Goal: Information Seeking & Learning: Learn about a topic

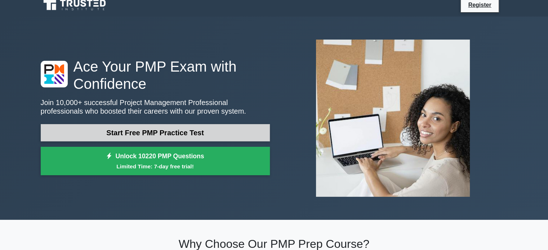
click at [173, 135] on link "Start Free PMP Practice Test" at bounding box center [155, 132] width 229 height 17
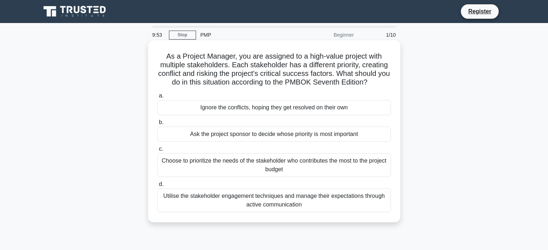
click at [264, 52] on h5 "As a Project Manager, you are assigned to a high-value project with multiple st…" at bounding box center [274, 69] width 235 height 35
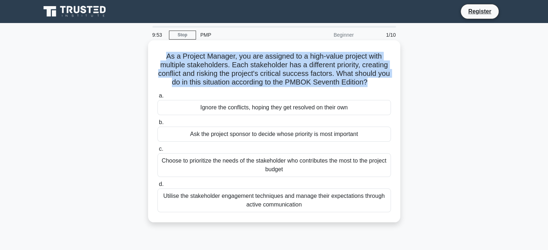
click at [264, 52] on h5 "As a Project Manager, you are assigned to a high-value project with multiple st…" at bounding box center [274, 69] width 235 height 35
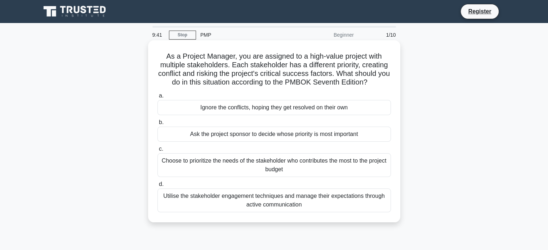
click at [258, 199] on div "Utilise the stakeholder engagement techniques and manage their expectations thr…" at bounding box center [273, 201] width 233 height 24
click at [157, 187] on input "d. Utilise the stakeholder engagement techniques and manage their expectations …" at bounding box center [157, 184] width 0 height 5
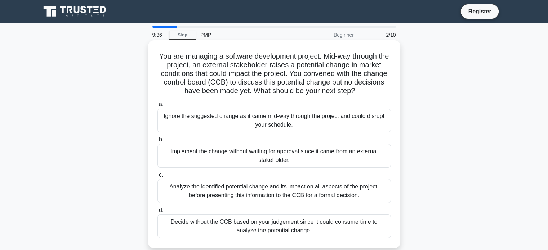
click at [287, 85] on h5 "You are managing a software development project. Mid-way through the project, a…" at bounding box center [274, 74] width 235 height 44
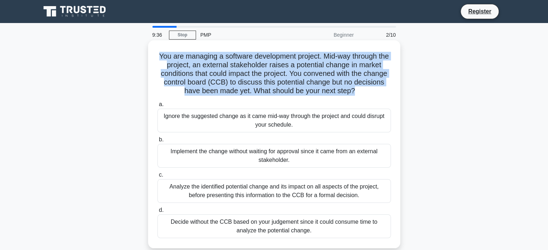
click at [287, 85] on h5 "You are managing a software development project. Mid-way through the project, a…" at bounding box center [274, 74] width 235 height 44
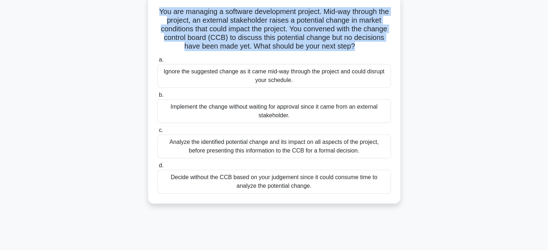
scroll to position [46, 0]
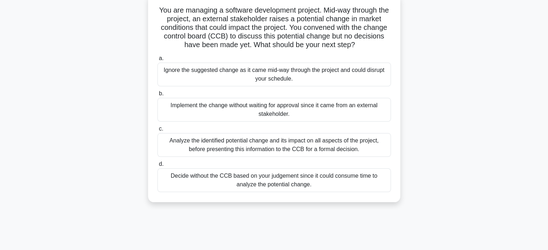
click at [263, 145] on div "Analyze the identified potential change and its impact on all aspects of the pr…" at bounding box center [273, 145] width 233 height 24
click at [157, 131] on input "c. Analyze the identified potential change and its impact on all aspects of the…" at bounding box center [157, 129] width 0 height 5
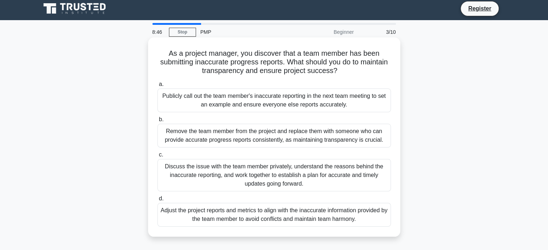
scroll to position [0, 0]
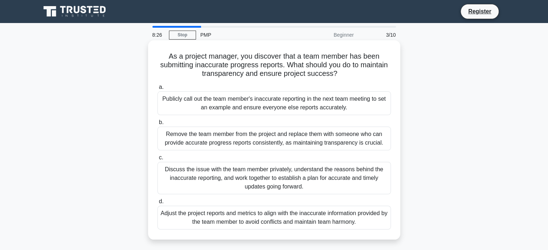
click at [256, 175] on div "Discuss the issue with the team member privately, understand the reasons behind…" at bounding box center [273, 178] width 233 height 32
click at [157, 160] on input "c. Discuss the issue with the team member privately, understand the reasons beh…" at bounding box center [157, 158] width 0 height 5
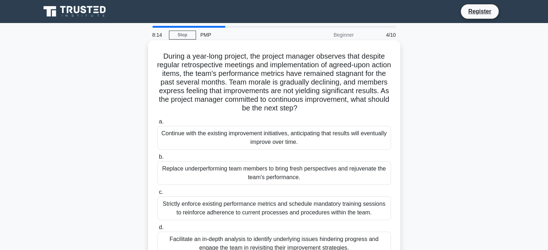
click at [329, 103] on h5 "During a year-long project, the project manager observes that despite regular r…" at bounding box center [274, 82] width 235 height 61
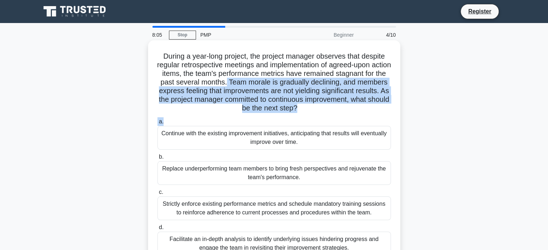
drag, startPoint x: 253, startPoint y: 83, endPoint x: 329, endPoint y: 119, distance: 83.5
click at [329, 119] on div "During a year-long project, the project manager observes that despite regular r…" at bounding box center [274, 153] width 246 height 220
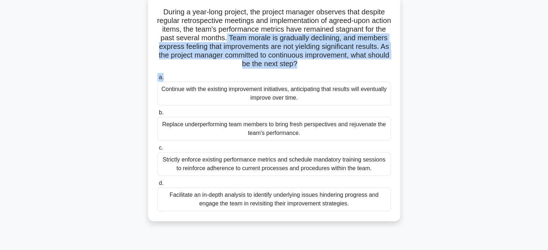
scroll to position [49, 0]
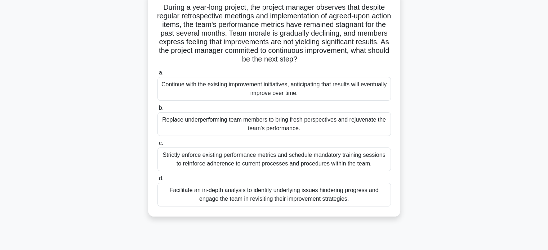
click at [277, 202] on div "Facilitate an in-depth analysis to identify underlying issues hindering progres…" at bounding box center [273, 195] width 233 height 24
click at [157, 181] on input "d. Facilitate an in-depth analysis to identify underlying issues hindering prog…" at bounding box center [157, 179] width 0 height 5
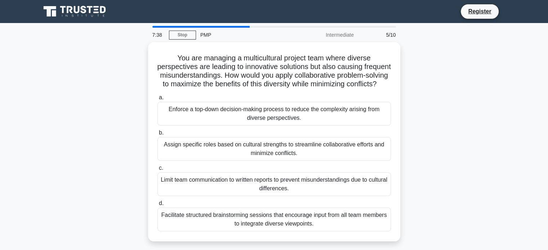
scroll to position [0, 0]
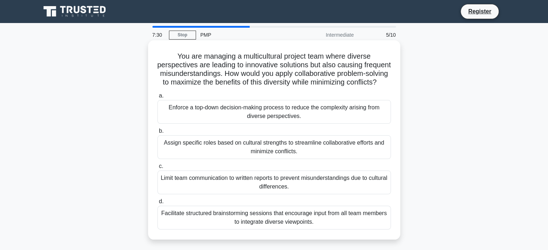
click at [299, 75] on h5 "You are managing a multicultural project team where diverse perspectives are le…" at bounding box center [274, 69] width 235 height 35
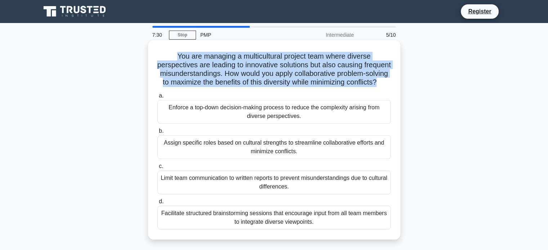
click at [299, 75] on h5 "You are managing a multicultural project team where diverse perspectives are le…" at bounding box center [274, 69] width 235 height 35
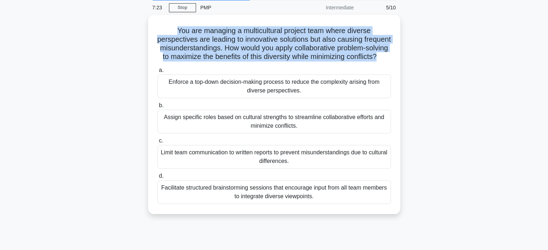
scroll to position [30, 0]
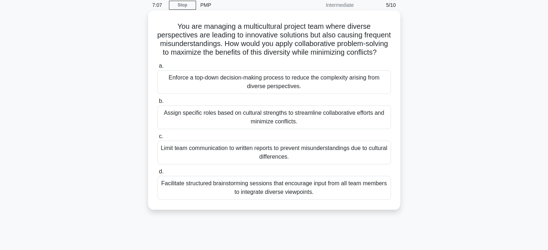
click at [260, 193] on div "Facilitate structured brainstorming sessions that encourage input from all team…" at bounding box center [273, 188] width 233 height 24
click at [157, 174] on input "d. Facilitate structured brainstorming sessions that encourage input from all t…" at bounding box center [157, 172] width 0 height 5
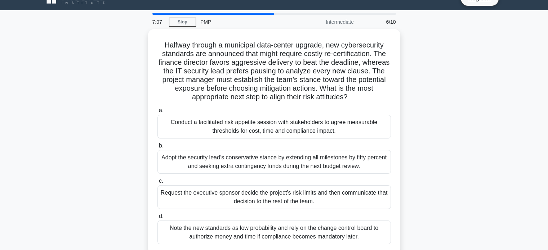
scroll to position [0, 0]
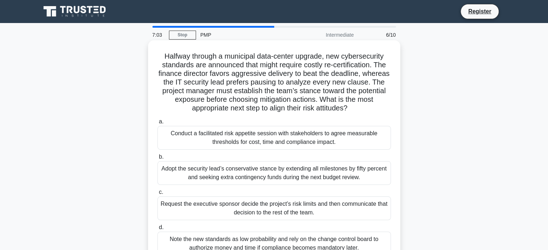
click at [272, 60] on h5 "Halfway through a municipal data-center upgrade, new cybersecurity standards ar…" at bounding box center [274, 82] width 235 height 61
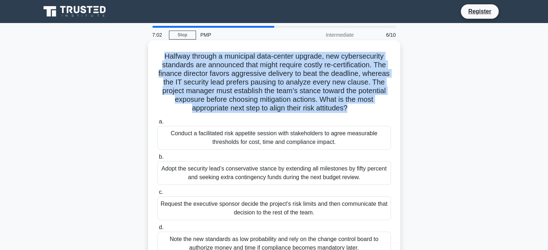
click at [272, 60] on h5 "Halfway through a municipal data-center upgrade, new cybersecurity standards ar…" at bounding box center [274, 82] width 235 height 61
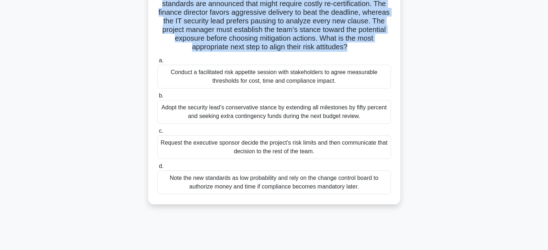
scroll to position [62, 0]
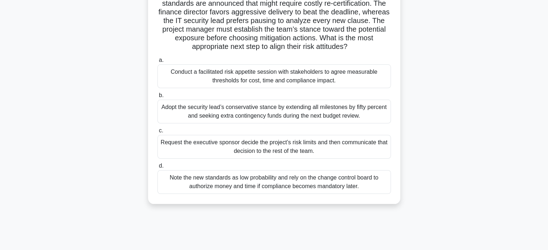
click at [331, 71] on div "Conduct a facilitated risk appetite session with stakeholders to agree measurab…" at bounding box center [273, 76] width 233 height 24
click at [157, 63] on input "a. Conduct a facilitated risk appetite session with stakeholders to agree measu…" at bounding box center [157, 60] width 0 height 5
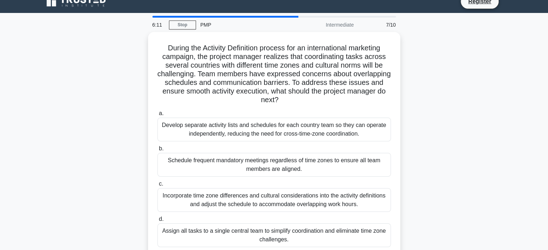
scroll to position [0, 0]
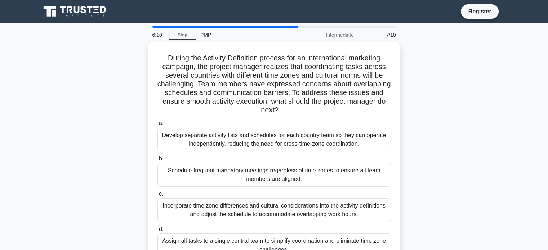
click at [331, 71] on h5 "During the Activity Definition process for an international marketing campaign,…" at bounding box center [274, 84] width 235 height 61
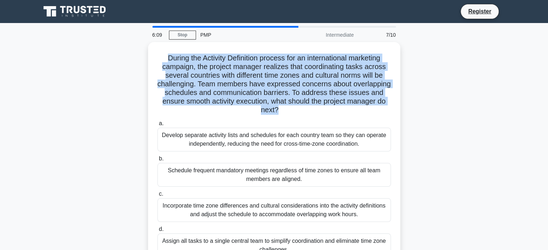
click at [331, 71] on h5 "During the Activity Definition process for an international marketing campaign,…" at bounding box center [274, 84] width 235 height 61
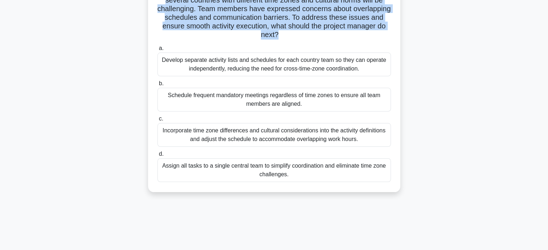
scroll to position [75, 0]
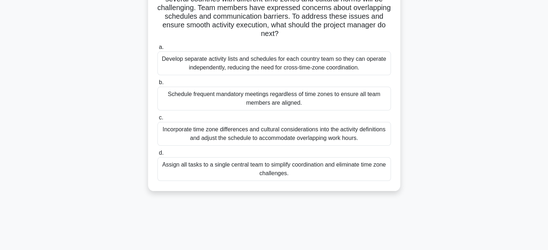
click at [308, 137] on div "Incorporate time zone differences and cultural considerations into the activity…" at bounding box center [273, 134] width 233 height 24
click at [157, 120] on input "c. Incorporate time zone differences and cultural considerations into the activ…" at bounding box center [157, 118] width 0 height 5
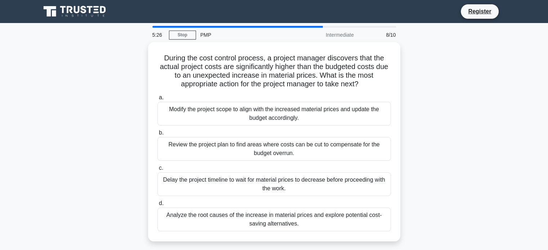
scroll to position [0, 0]
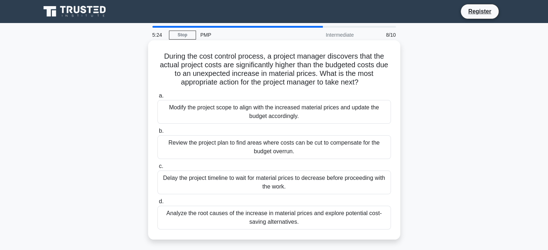
click at [259, 53] on h5 "During the cost control process, a project manager discovers that the actual pr…" at bounding box center [274, 69] width 235 height 35
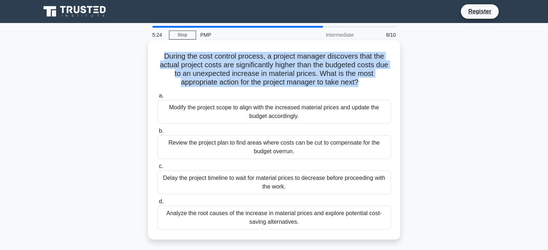
click at [259, 53] on h5 "During the cost control process, a project manager discovers that the actual pr…" at bounding box center [274, 69] width 235 height 35
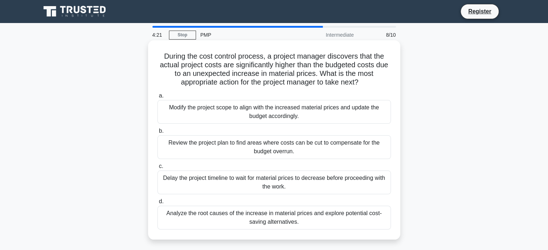
click at [327, 214] on div "Analyze the root causes of the increase in material prices and explore potentia…" at bounding box center [273, 218] width 233 height 24
click at [157, 204] on input "d. Analyze the root causes of the increase in material prices and explore poten…" at bounding box center [157, 202] width 0 height 5
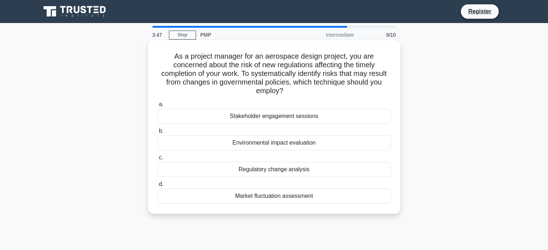
click at [277, 169] on div "Regulatory change analysis" at bounding box center [273, 169] width 233 height 15
click at [157, 160] on input "c. Regulatory change analysis" at bounding box center [157, 158] width 0 height 5
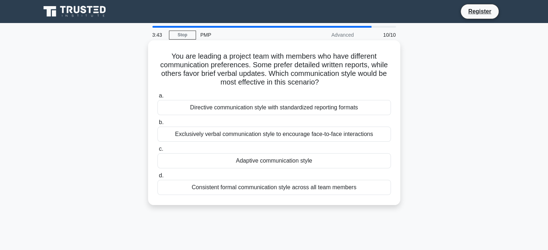
click at [327, 75] on h5 "You are leading a project team with members who have different communication pr…" at bounding box center [274, 69] width 235 height 35
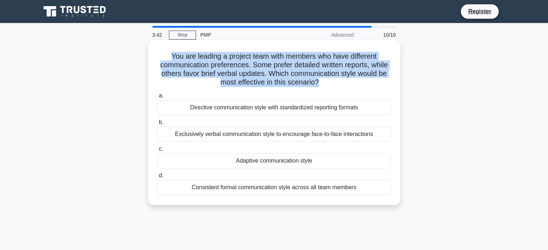
click at [327, 75] on h5 "You are leading a project team with members who have different communication pr…" at bounding box center [274, 69] width 235 height 35
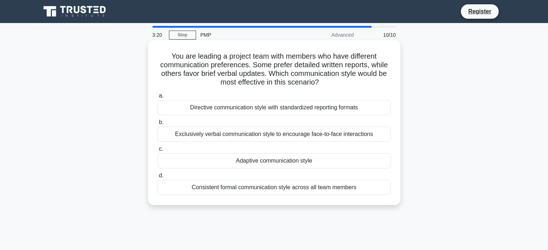
click at [333, 161] on div "Adaptive communication style" at bounding box center [273, 160] width 233 height 15
click at [157, 152] on input "c. Adaptive communication style" at bounding box center [157, 149] width 0 height 5
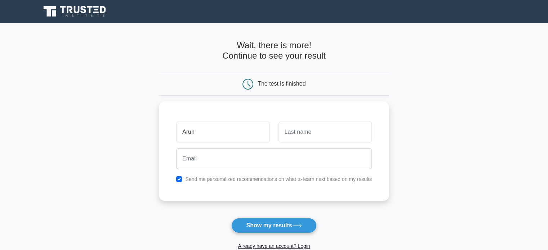
type input "Arun"
type input "Dev"
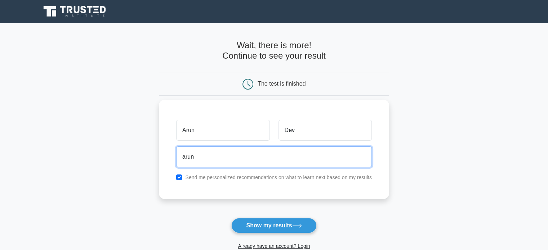
type input "arundev4music@gmail.com"
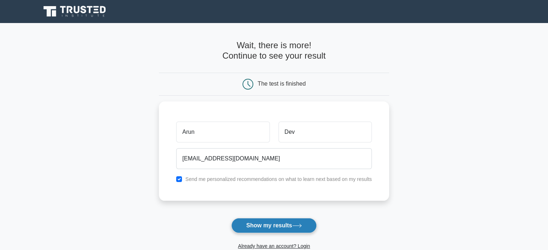
click at [255, 226] on button "Show my results" at bounding box center [273, 225] width 85 height 15
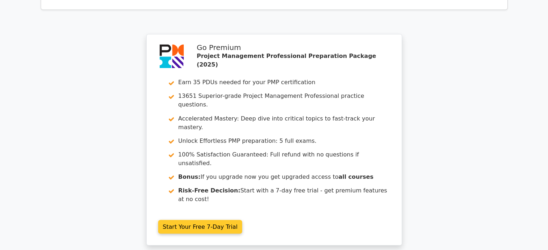
scroll to position [1311, 0]
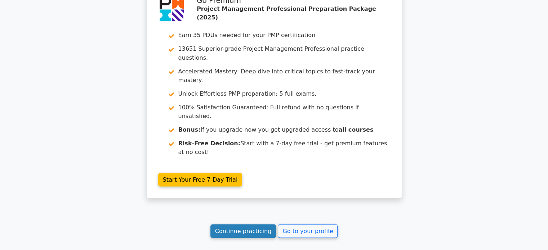
click at [266, 224] on link "Continue practicing" at bounding box center [243, 231] width 66 height 14
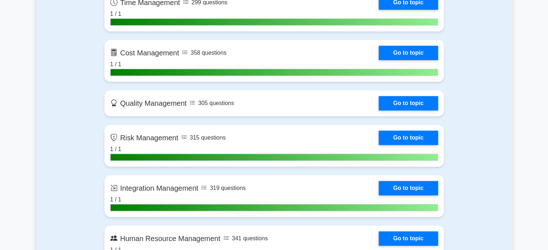
scroll to position [436, 0]
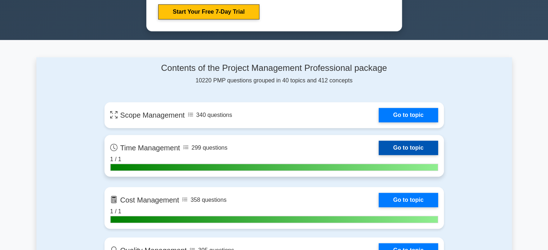
click at [395, 148] on link "Go to topic" at bounding box center [408, 148] width 59 height 14
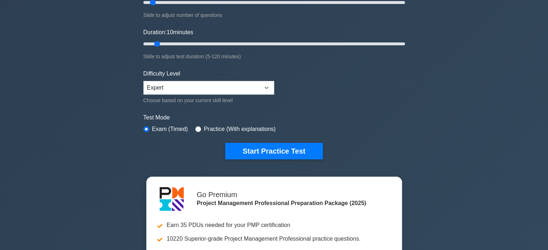
scroll to position [0, 0]
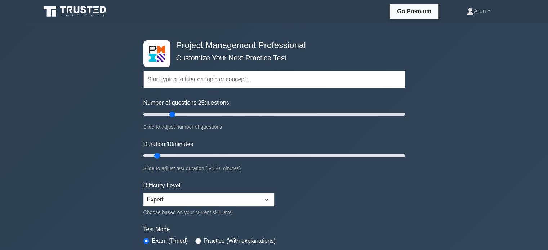
drag, startPoint x: 153, startPoint y: 114, endPoint x: 173, endPoint y: 117, distance: 19.4
type input "25"
click at [173, 117] on input "Number of questions: 25 questions" at bounding box center [274, 114] width 262 height 9
drag, startPoint x: 157, startPoint y: 156, endPoint x: 183, endPoint y: 155, distance: 26.3
type input "20"
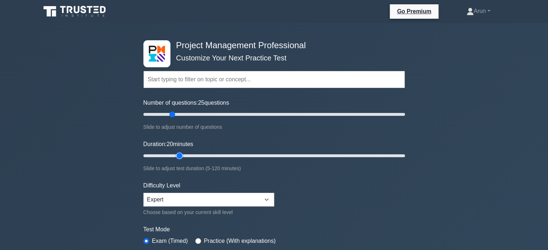
click at [183, 155] on input "Duration: 20 minutes" at bounding box center [274, 156] width 262 height 9
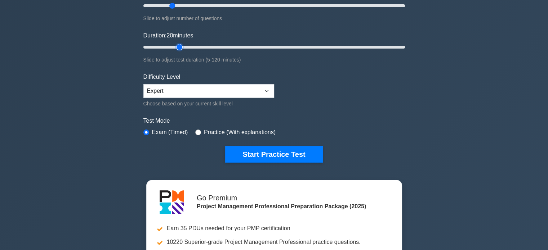
scroll to position [109, 0]
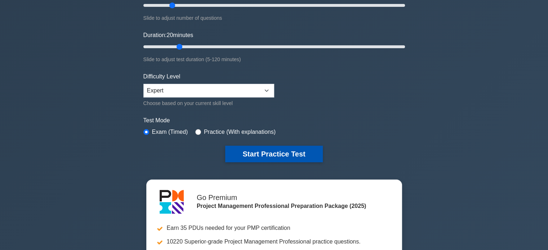
click at [255, 155] on button "Start Practice Test" at bounding box center [273, 154] width 97 height 17
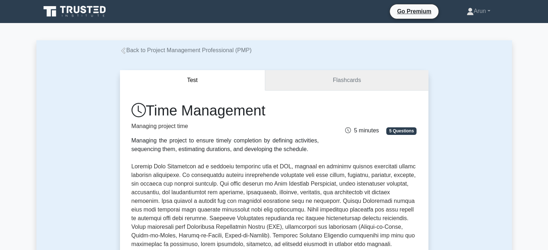
click at [360, 85] on link "Flashcards" at bounding box center [346, 80] width 163 height 21
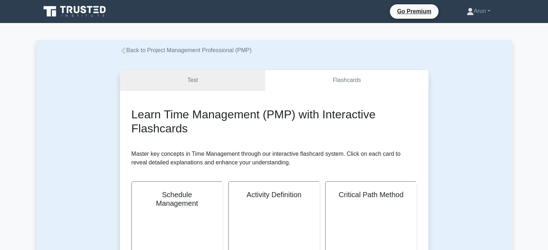
click at [199, 82] on link "Test" at bounding box center [193, 80] width 146 height 21
click at [194, 82] on link "Test" at bounding box center [193, 80] width 146 height 21
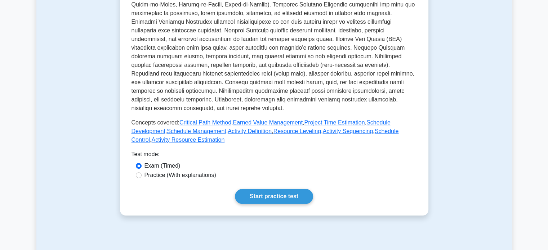
scroll to position [231, 0]
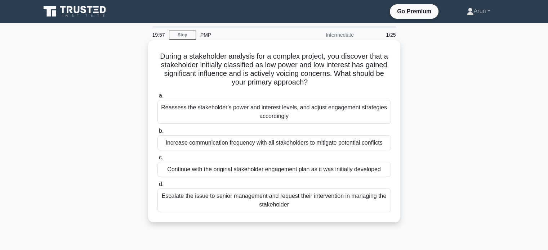
click at [316, 77] on h5 "During a stakeholder analysis for a complex project, you discover that a stakeh…" at bounding box center [274, 69] width 235 height 35
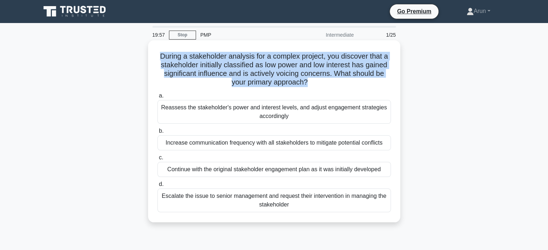
click at [316, 77] on h5 "During a stakeholder analysis for a complex project, you discover that a stakeh…" at bounding box center [274, 69] width 235 height 35
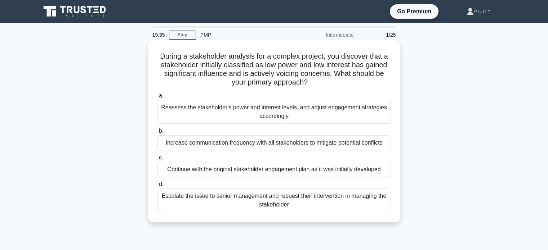
click at [295, 113] on div "Reassess the stakeholder's power and interest levels, and adjust engagement str…" at bounding box center [273, 112] width 233 height 24
click at [157, 98] on input "a. Reassess the stakeholder's power and interest levels, and adjust engagement …" at bounding box center [157, 96] width 0 height 5
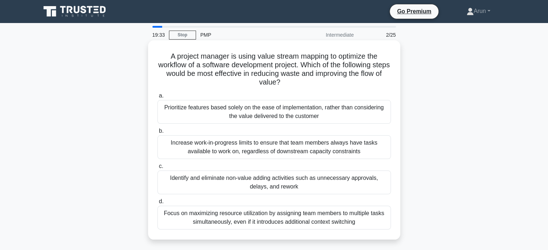
click at [293, 61] on h5 "A project manager is using value stream mapping to optimize the workflow of a s…" at bounding box center [274, 69] width 235 height 35
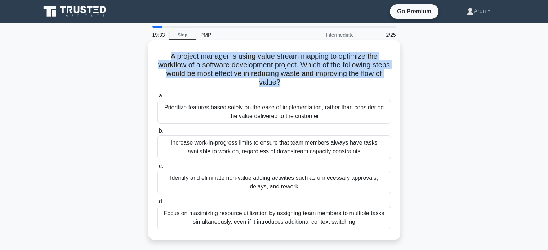
click at [293, 61] on h5 "A project manager is using value stream mapping to optimize the workflow of a s…" at bounding box center [274, 69] width 235 height 35
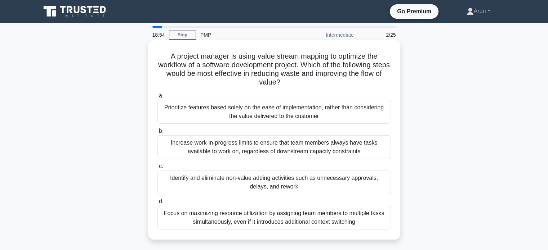
click at [318, 183] on div "Identify and eliminate non-value adding activities such as unnecessary approval…" at bounding box center [273, 183] width 233 height 24
click at [157, 169] on input "c. Identify and eliminate non-value adding activities such as unnecessary appro…" at bounding box center [157, 166] width 0 height 5
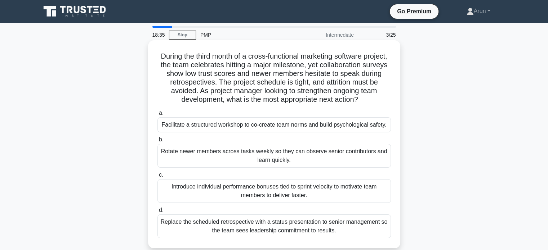
click at [356, 82] on h5 "During the third month of a cross-functional marketing software project, the te…" at bounding box center [274, 78] width 235 height 53
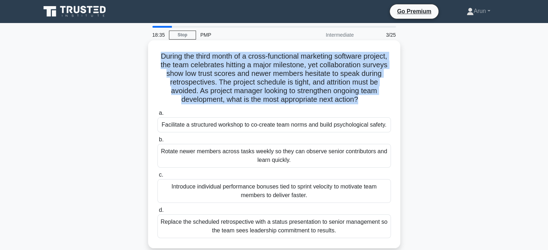
click at [356, 82] on h5 "During the third month of a cross-functional marketing software project, the te…" at bounding box center [274, 78] width 235 height 53
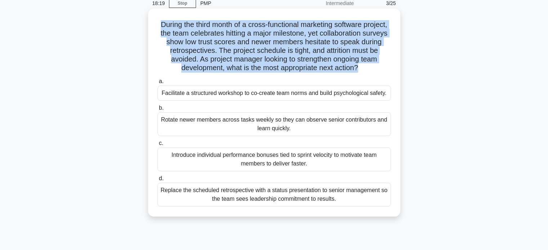
scroll to position [33, 0]
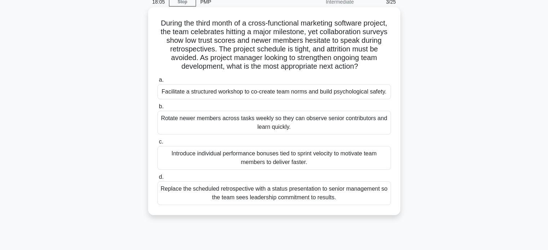
click at [281, 90] on div "Facilitate a structured workshop to co-create team norms and build psychologica…" at bounding box center [273, 91] width 233 height 15
click at [157, 82] on input "a. Facilitate a structured workshop to co-create team norms and build psycholog…" at bounding box center [157, 80] width 0 height 5
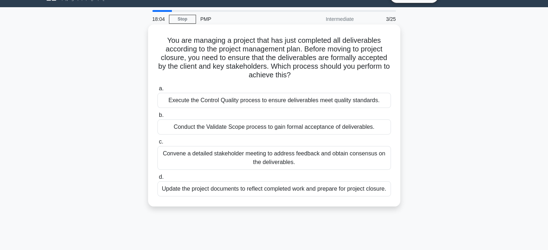
scroll to position [0, 0]
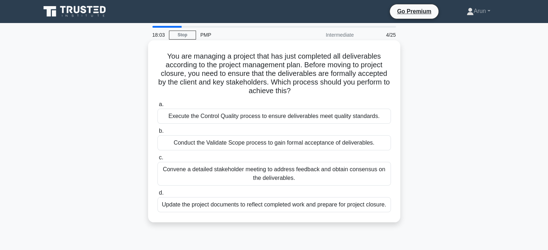
click at [324, 67] on h5 "You are managing a project that has just completed all deliverables according t…" at bounding box center [274, 74] width 235 height 44
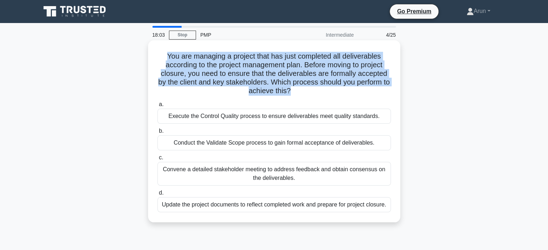
click at [324, 67] on h5 "You are managing a project that has just completed all deliverables according t…" at bounding box center [274, 74] width 235 height 44
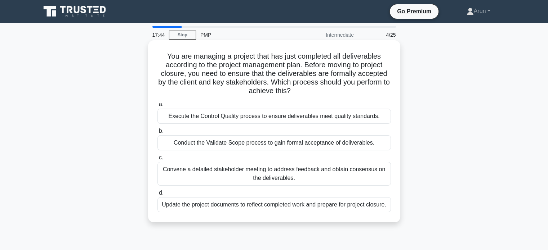
click at [289, 145] on div "Conduct the Validate Scope process to gain formal acceptance of deliverables." at bounding box center [273, 142] width 233 height 15
click at [157, 134] on input "b. Conduct the Validate Scope process to gain formal acceptance of deliverables." at bounding box center [157, 131] width 0 height 5
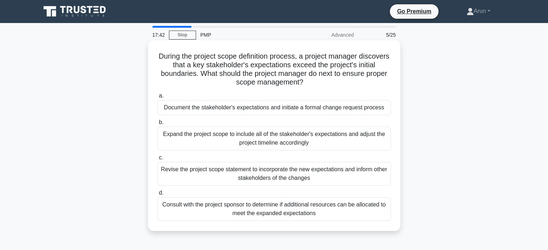
click at [351, 72] on h5 "During the project scope definition process, a project manager discovers that a…" at bounding box center [274, 69] width 235 height 35
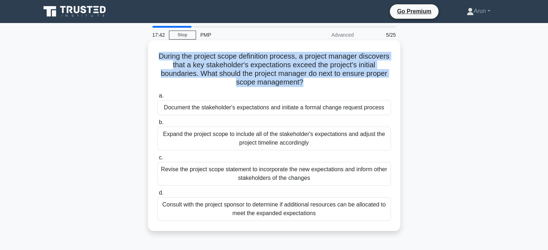
click at [351, 72] on h5 "During the project scope definition process, a project manager discovers that a…" at bounding box center [274, 69] width 235 height 35
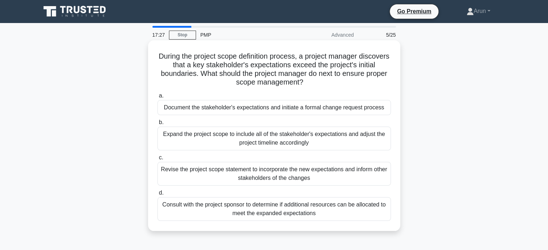
click at [268, 124] on label "b. Expand the project scope to include all of the stakeholder's expectations an…" at bounding box center [273, 134] width 233 height 32
click at [157, 124] on input "b. Expand the project scope to include all of the stakeholder's expectations an…" at bounding box center [157, 122] width 0 height 5
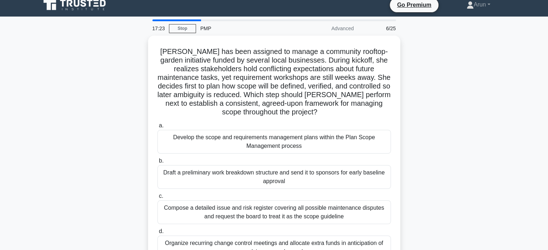
scroll to position [6, 0]
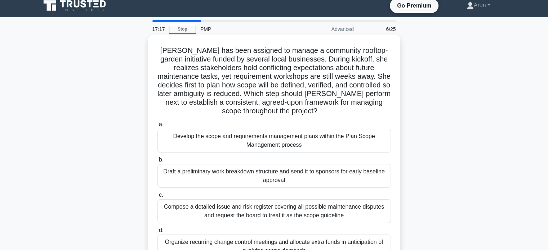
click at [290, 75] on h5 "Elena has been assigned to manage a community rooftop-garden initiative funded …" at bounding box center [274, 81] width 235 height 70
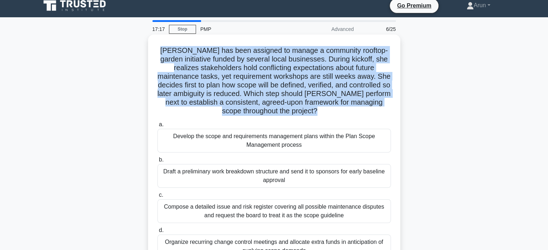
click at [290, 75] on h5 "Elena has been assigned to manage a community rooftop-garden initiative funded …" at bounding box center [274, 81] width 235 height 70
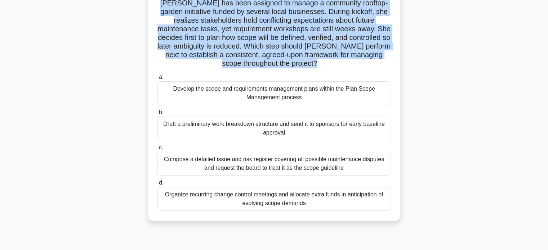
scroll to position [55, 0]
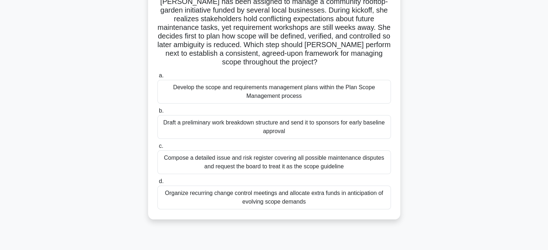
click at [360, 92] on div "Develop the scope and requirements management plans within the Plan Scope Manag…" at bounding box center [273, 92] width 233 height 24
click at [157, 78] on input "a. Develop the scope and requirements management plans within the Plan Scope Ma…" at bounding box center [157, 75] width 0 height 5
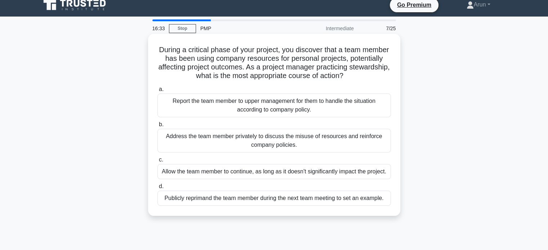
scroll to position [0, 0]
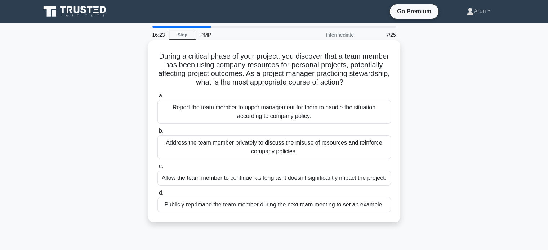
click at [316, 77] on h5 "During a critical phase of your project, you discover that a team member has be…" at bounding box center [274, 69] width 235 height 35
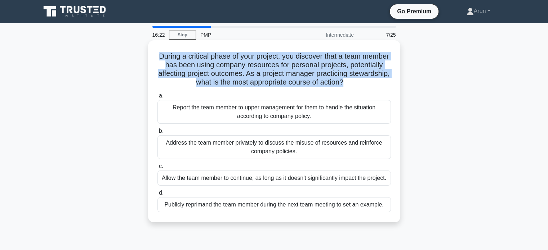
click at [316, 77] on h5 "During a critical phase of your project, you discover that a team member has be…" at bounding box center [274, 69] width 235 height 35
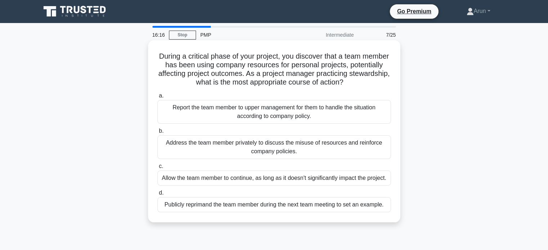
click at [221, 148] on div "Address the team member privately to discuss the misuse of resources and reinfo…" at bounding box center [273, 147] width 233 height 24
click at [157, 134] on input "b. Address the team member privately to discuss the misuse of resources and rei…" at bounding box center [157, 131] width 0 height 5
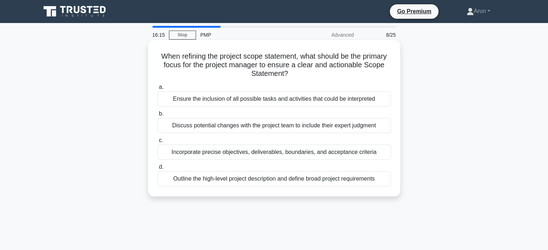
click at [299, 67] on h5 "When refining the project scope statement, what should be the primary focus for…" at bounding box center [274, 65] width 235 height 27
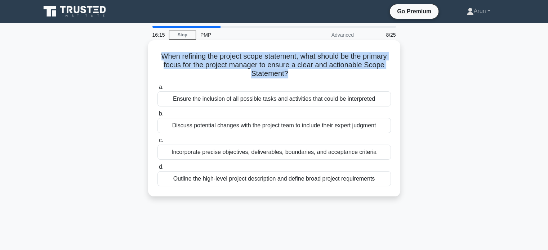
click at [299, 67] on h5 "When refining the project scope statement, what should be the primary focus for…" at bounding box center [274, 65] width 235 height 27
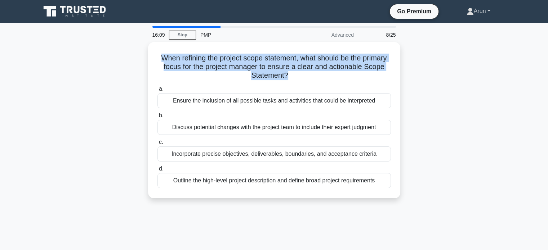
click at [485, 10] on link "Arun" at bounding box center [478, 11] width 58 height 14
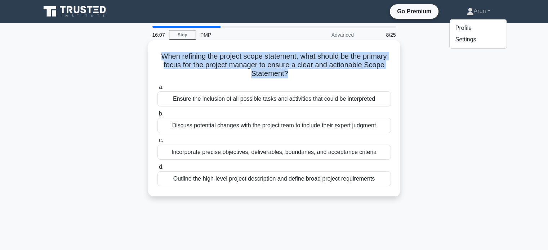
click at [380, 56] on h5 "When refining the project scope statement, what should be the primary focus for…" at bounding box center [274, 65] width 235 height 27
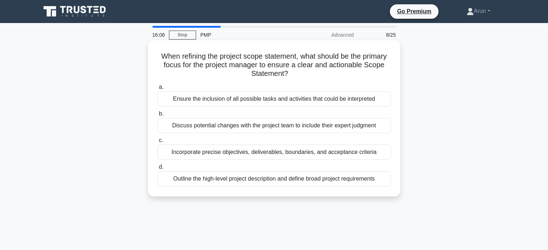
click at [315, 62] on h5 "When refining the project scope statement, what should be the primary focus for…" at bounding box center [274, 65] width 235 height 27
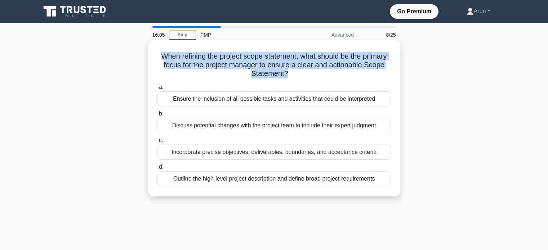
click at [315, 62] on h5 "When refining the project scope statement, what should be the primary focus for…" at bounding box center [274, 65] width 235 height 27
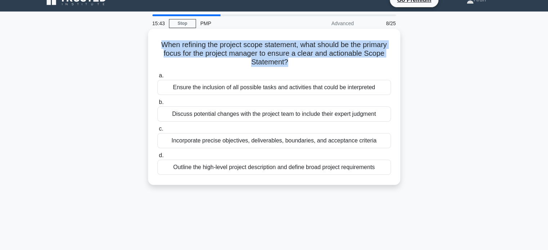
scroll to position [12, 0]
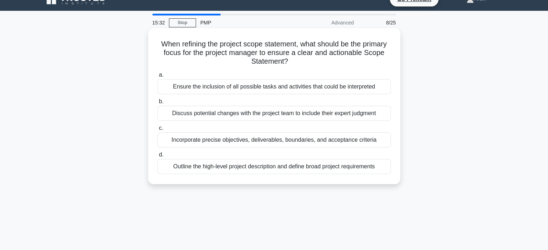
click at [268, 142] on div "Incorporate precise objectives, deliverables, boundaries, and acceptance criter…" at bounding box center [273, 140] width 233 height 15
click at [157, 131] on input "c. Incorporate precise objectives, deliverables, boundaries, and acceptance cri…" at bounding box center [157, 128] width 0 height 5
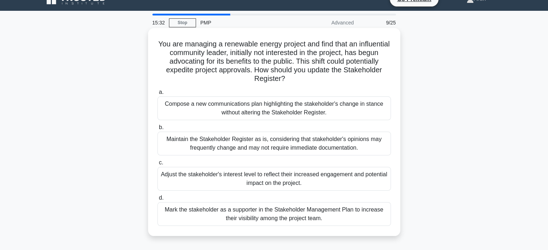
scroll to position [0, 0]
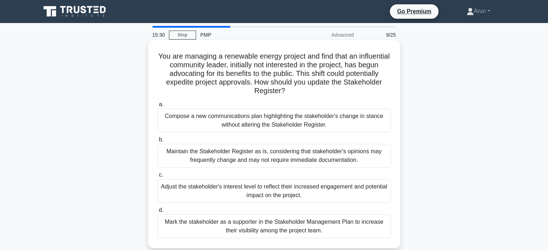
click at [365, 69] on h5 "You are managing a renewable energy project and find that an influential commun…" at bounding box center [274, 74] width 235 height 44
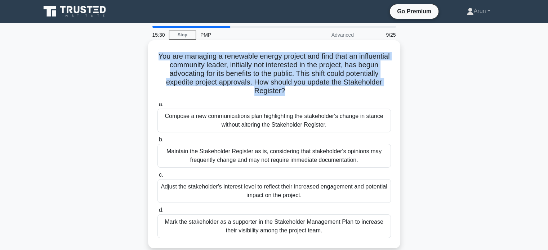
click at [365, 69] on h5 "You are managing a renewable energy project and find that an influential commun…" at bounding box center [274, 74] width 235 height 44
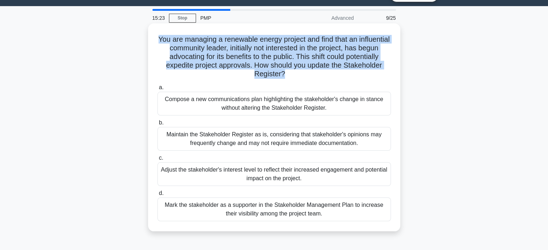
scroll to position [17, 0]
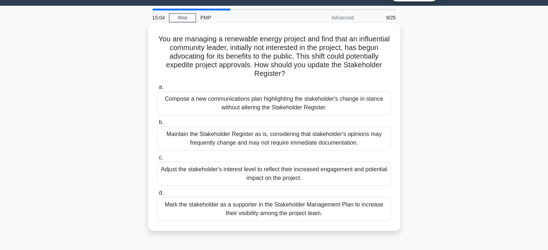
click at [314, 169] on div "Adjust the stakeholder's interest level to reflect their increased engagement a…" at bounding box center [273, 174] width 233 height 24
click at [157, 160] on input "c. Adjust the stakeholder's interest level to reflect their increased engagemen…" at bounding box center [157, 158] width 0 height 5
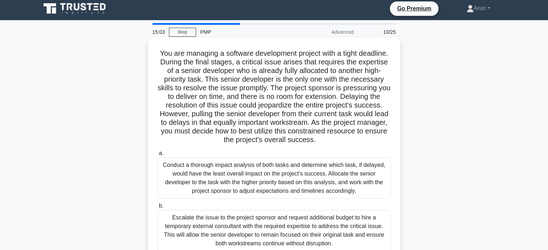
scroll to position [0, 0]
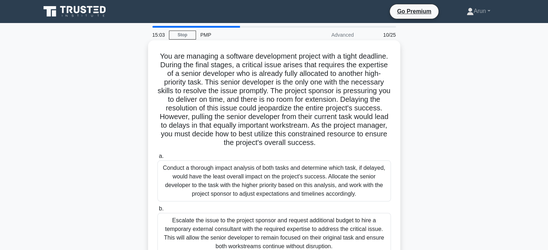
click at [300, 89] on h5 "You are managing a software development project with a tight deadline. During t…" at bounding box center [274, 100] width 235 height 96
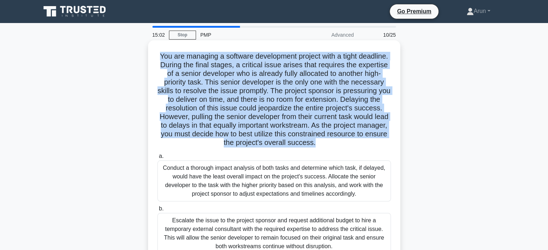
click at [300, 89] on h5 "You are managing a software development project with a tight deadline. During t…" at bounding box center [274, 100] width 235 height 96
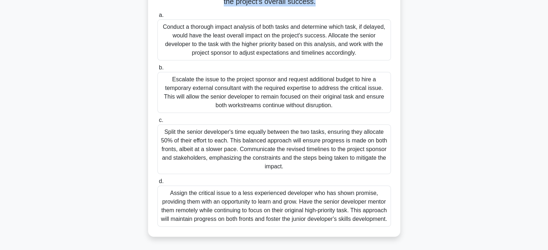
scroll to position [150, 0]
click at [337, 79] on div "Escalate the issue to the project sponsor and request additional budget to hire…" at bounding box center [273, 92] width 233 height 41
click at [157, 70] on input "b. Escalate the issue to the project sponsor and request additional budget to h…" at bounding box center [157, 68] width 0 height 5
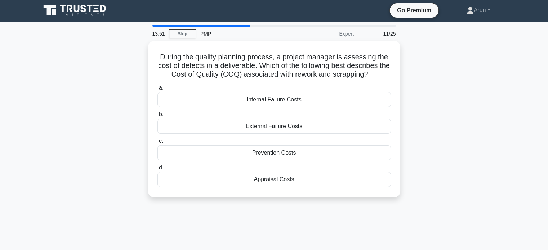
scroll to position [0, 0]
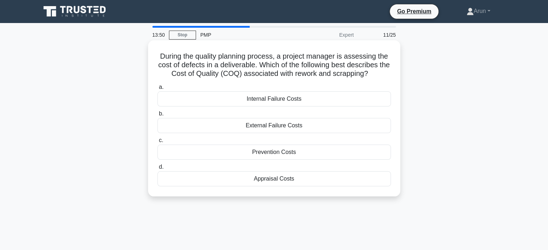
click at [301, 64] on h5 "During the quality planning process, a project manager is assessing the cost of…" at bounding box center [274, 65] width 235 height 27
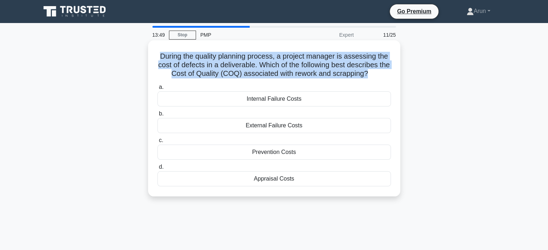
click at [301, 64] on h5 "During the quality planning process, a project manager is assessing the cost of…" at bounding box center [274, 65] width 235 height 27
drag, startPoint x: 260, startPoint y: 156, endPoint x: 387, endPoint y: 148, distance: 127.0
click at [387, 148] on div "Prevention Costs" at bounding box center [273, 152] width 233 height 15
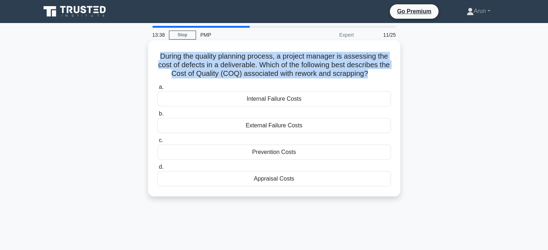
click at [157, 143] on input "c. Prevention Costs" at bounding box center [157, 140] width 0 height 5
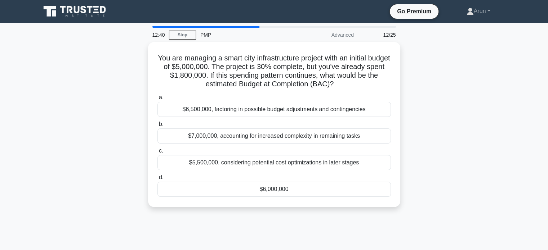
click at [263, 214] on div "You are managing a smart city infrastructure project with an initial budget of …" at bounding box center [274, 129] width 476 height 174
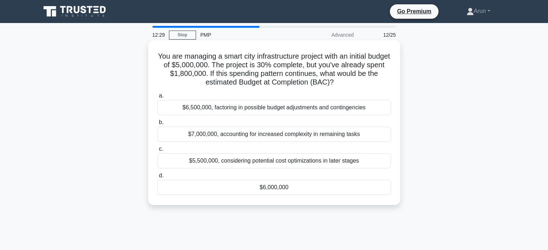
click at [309, 111] on div "$6,500,000, factoring in possible budget adjustments and contingencies" at bounding box center [273, 107] width 233 height 15
click at [157, 98] on input "a. $6,500,000, factoring in possible budget adjustments and contingencies" at bounding box center [157, 96] width 0 height 5
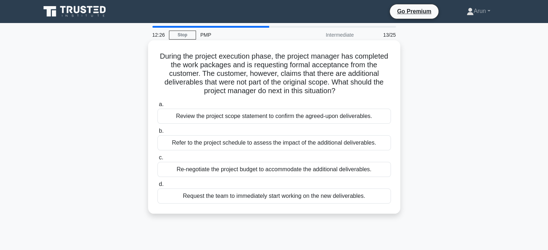
click at [307, 61] on h5 "During the project execution phase, the project manager has completed the work …" at bounding box center [274, 74] width 235 height 44
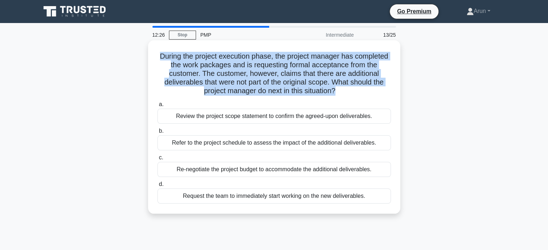
click at [307, 61] on h5 "During the project execution phase, the project manager has completed the work …" at bounding box center [274, 74] width 235 height 44
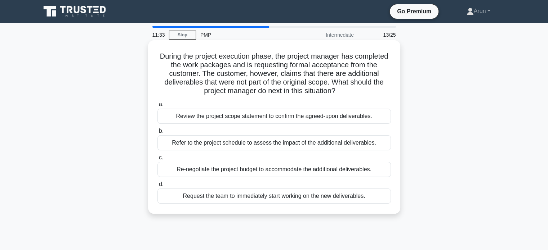
click at [280, 148] on div "Refer to the project schedule to assess the impact of the additional deliverabl…" at bounding box center [273, 142] width 233 height 15
click at [157, 134] on input "b. Refer to the project schedule to assess the impact of the additional deliver…" at bounding box center [157, 131] width 0 height 5
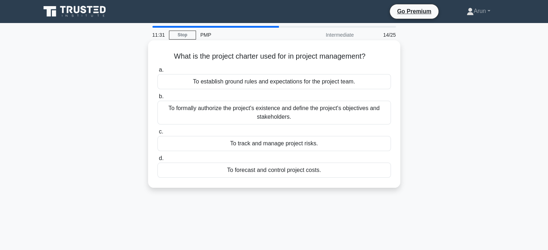
click at [336, 55] on h5 "What is the project charter used for in project management? .spinner_0XTQ{trans…" at bounding box center [274, 56] width 235 height 9
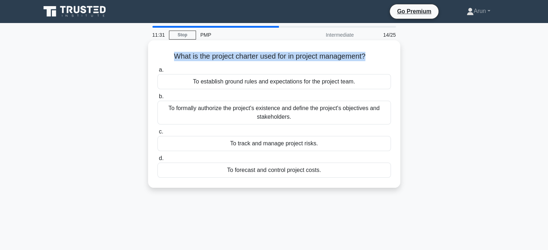
click at [336, 55] on h5 "What is the project charter used for in project management? .spinner_0XTQ{trans…" at bounding box center [274, 56] width 235 height 9
drag, startPoint x: 271, startPoint y: 120, endPoint x: 352, endPoint y: 107, distance: 82.0
click at [352, 107] on div "To formally authorize the project's existence and define the project's objectiv…" at bounding box center [273, 113] width 233 height 24
click at [157, 99] on input "b. To formally authorize the project's existence and define the project's objec…" at bounding box center [157, 96] width 0 height 5
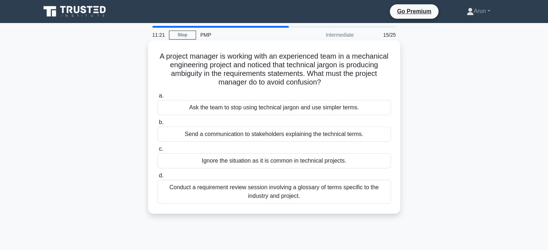
click at [381, 58] on h5 "A project manager is working with an experienced team in a mechanical engineeri…" at bounding box center [274, 69] width 235 height 35
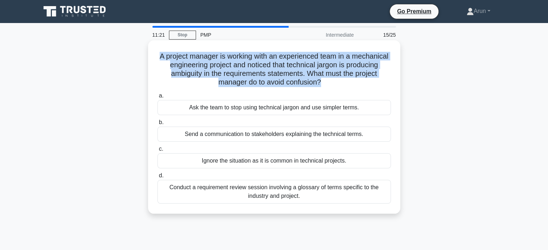
click at [381, 58] on h5 "A project manager is working with an experienced team in a mechanical engineeri…" at bounding box center [274, 69] width 235 height 35
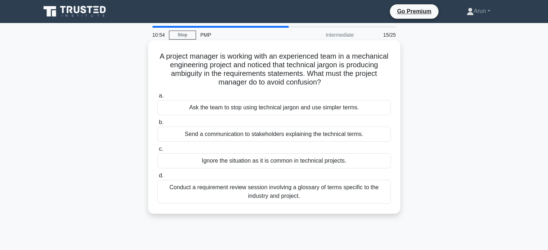
click at [275, 111] on div "Ask the team to stop using technical jargon and use simpler terms." at bounding box center [273, 107] width 233 height 15
click at [157, 98] on input "a. Ask the team to stop using technical jargon and use simpler terms." at bounding box center [157, 96] width 0 height 5
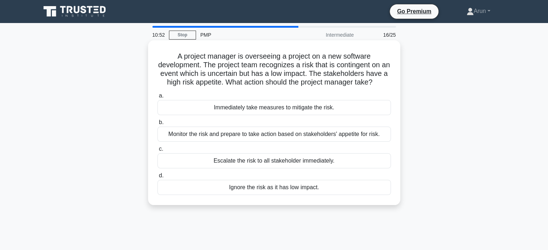
click at [289, 79] on h5 "A project manager is overseeing a project on a new software development. The pr…" at bounding box center [274, 69] width 235 height 35
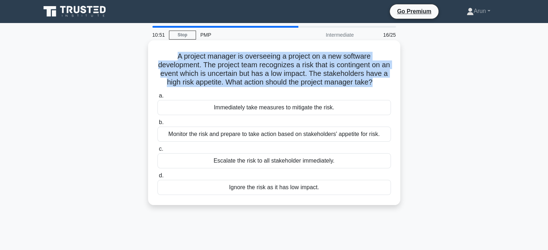
click at [289, 79] on h5 "A project manager is overseeing a project on a new software development. The pr…" at bounding box center [274, 69] width 235 height 35
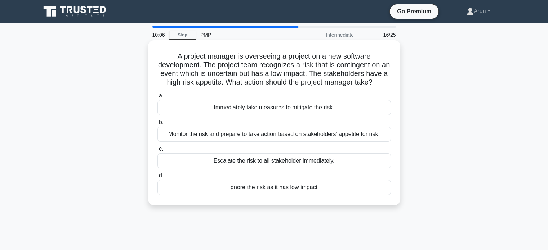
click at [311, 142] on div "Monitor the risk and prepare to take action based on stakeholders' appetite for…" at bounding box center [273, 134] width 233 height 15
click at [157, 125] on input "b. Monitor the risk and prepare to take action based on stakeholders' appetite …" at bounding box center [157, 122] width 0 height 5
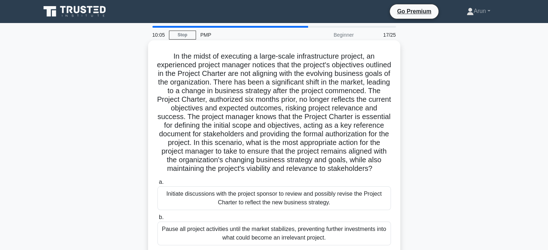
click at [353, 132] on h5 "In the midst of executing a large-scale infrastructure project, an experienced …" at bounding box center [274, 113] width 235 height 122
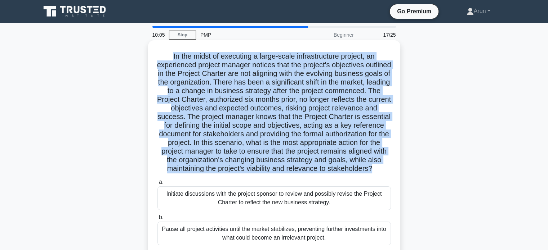
click at [353, 132] on h5 "In the midst of executing a large-scale infrastructure project, an experienced …" at bounding box center [274, 113] width 235 height 122
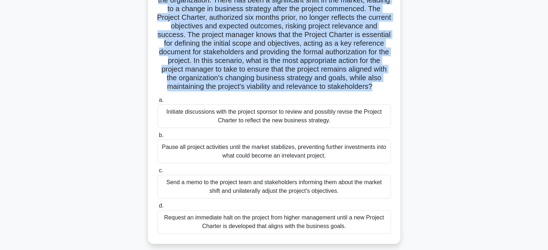
scroll to position [84, 0]
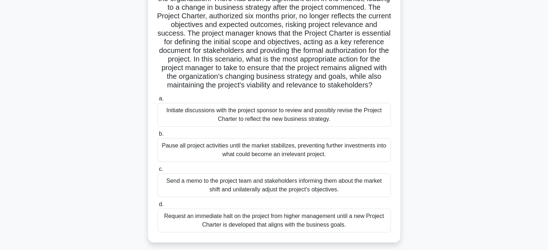
click at [389, 127] on div "Initiate discussions with the project sponsor to review and possibly revise the…" at bounding box center [273, 115] width 233 height 24
click at [157, 101] on input "a. Initiate discussions with the project sponsor to review and possibly revise …" at bounding box center [157, 99] width 0 height 5
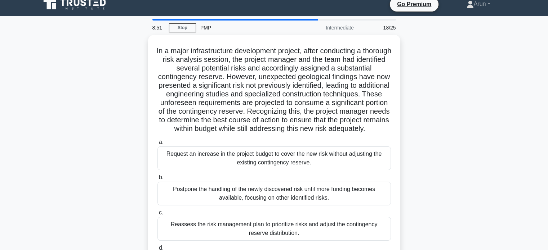
scroll to position [0, 0]
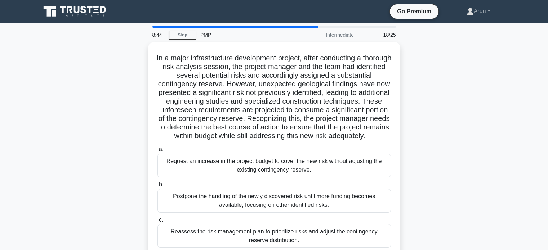
click at [460, 106] on div "In a major infrastructure development project, after conducting a thorough risk…" at bounding box center [274, 172] width 476 height 260
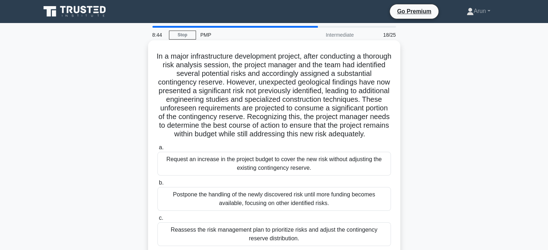
click at [255, 104] on h5 "In a major infrastructure development project, after conducting a thorough risk…" at bounding box center [274, 95] width 235 height 87
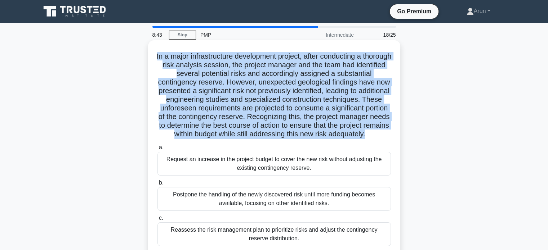
click at [255, 104] on h5 "In a major infrastructure development project, after conducting a thorough risk…" at bounding box center [274, 95] width 235 height 87
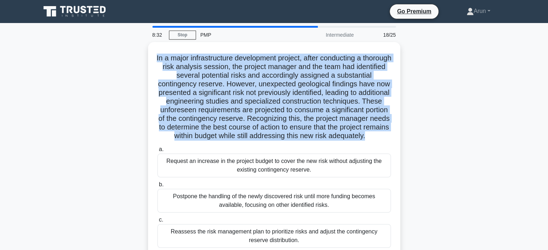
click at [491, 133] on div "In a major infrastructure development project, after conducting a thorough risk…" at bounding box center [274, 172] width 476 height 260
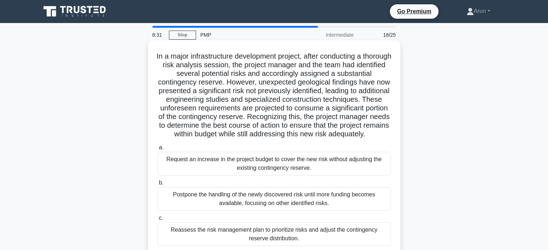
click at [326, 50] on div "In a major infrastructure development project, after conducting a thorough risk…" at bounding box center [274, 166] width 246 height 246
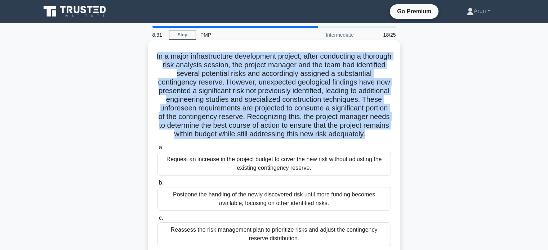
click at [326, 50] on div "In a major infrastructure development project, after conducting a thorough risk…" at bounding box center [274, 166] width 246 height 246
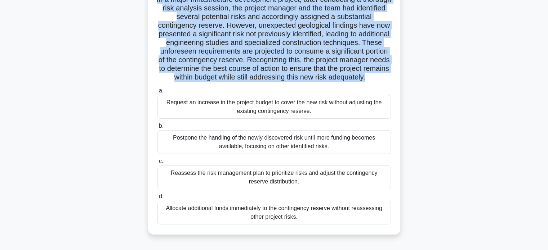
scroll to position [63, 0]
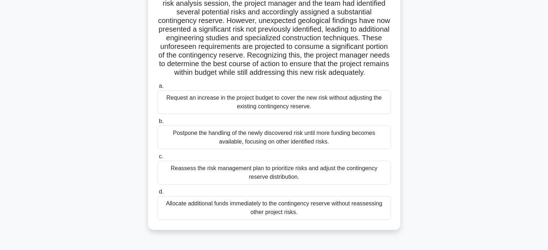
click at [407, 143] on div "In a major infrastructure development project, after conducting a thorough risk…" at bounding box center [274, 109] width 476 height 260
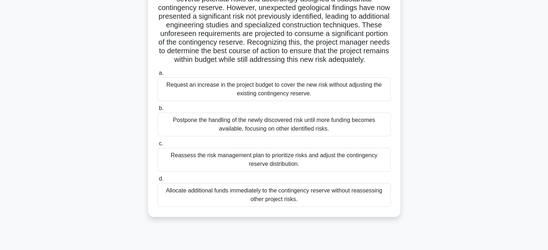
scroll to position [76, 0]
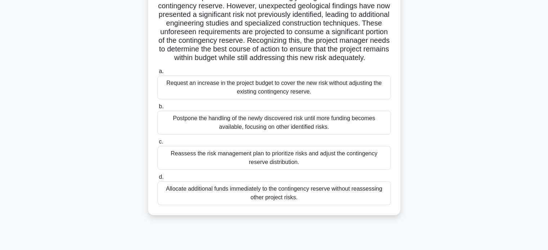
click at [269, 169] on div "Reassess the risk management plan to prioritize risks and adjust the contingenc…" at bounding box center [273, 158] width 233 height 24
click at [157, 144] on input "c. Reassess the risk management plan to prioritize risks and adjust the conting…" at bounding box center [157, 142] width 0 height 5
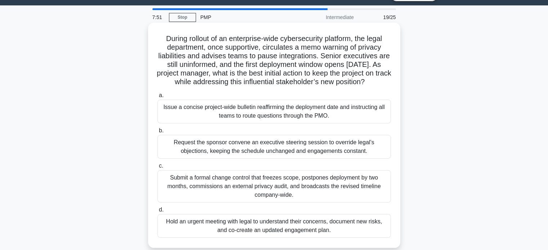
scroll to position [0, 0]
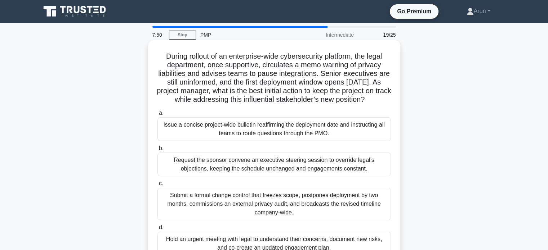
click at [329, 89] on h5 "During rollout of an enterprise-wide cybersecurity platform, the legal departme…" at bounding box center [274, 78] width 235 height 53
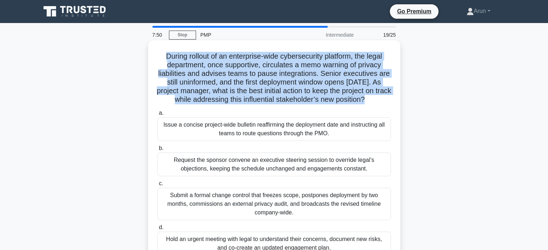
click at [329, 89] on h5 "During rollout of an enterprise-wide cybersecurity platform, the legal departme…" at bounding box center [274, 78] width 235 height 53
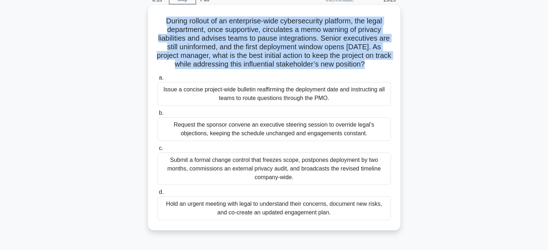
scroll to position [37, 0]
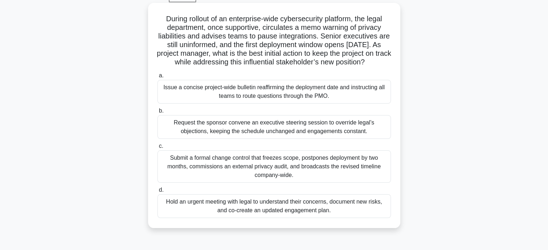
click at [324, 214] on div "Hold an urgent meeting with legal to understand their concerns, document new ri…" at bounding box center [273, 207] width 233 height 24
click at [157, 193] on input "d. Hold an urgent meeting with legal to understand their concerns, document new…" at bounding box center [157, 190] width 0 height 5
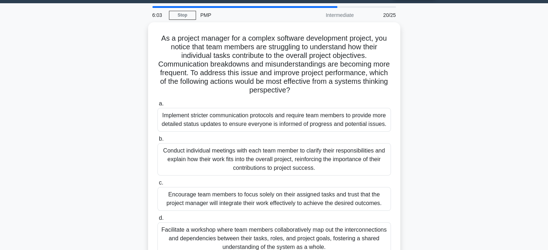
scroll to position [0, 0]
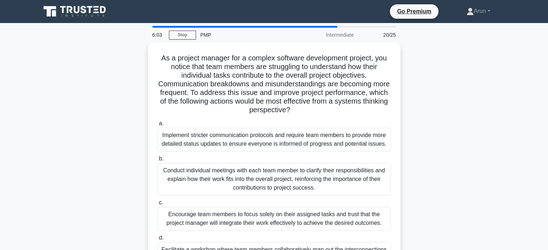
click at [422, 191] on div "As a project manager for a complex software development project, you notice tha…" at bounding box center [274, 167] width 476 height 251
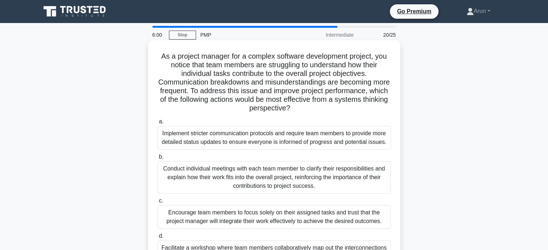
click at [258, 80] on h5 "As a project manager for a complex software development project, you notice tha…" at bounding box center [274, 82] width 235 height 61
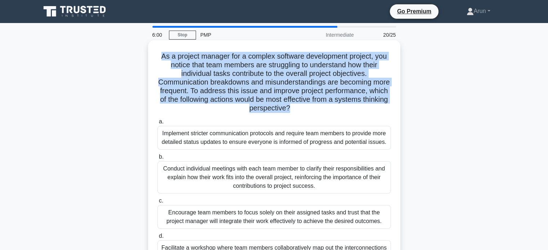
click at [258, 80] on h5 "As a project manager for a complex software development project, you notice tha…" at bounding box center [274, 82] width 235 height 61
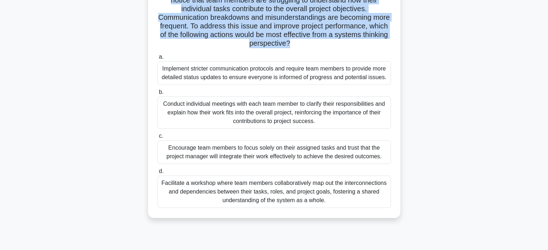
scroll to position [65, 0]
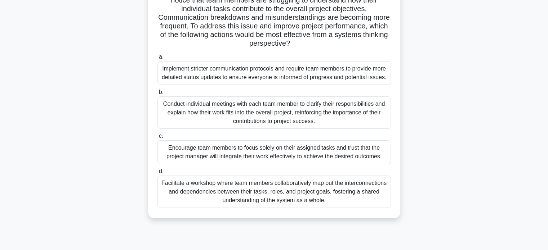
click at [262, 187] on div "Facilitate a workshop where team members collaboratively map out the interconne…" at bounding box center [273, 192] width 233 height 32
click at [157, 174] on input "d. Facilitate a workshop where team members collaboratively map out the interco…" at bounding box center [157, 171] width 0 height 5
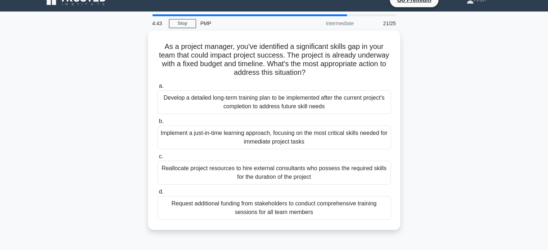
scroll to position [13, 0]
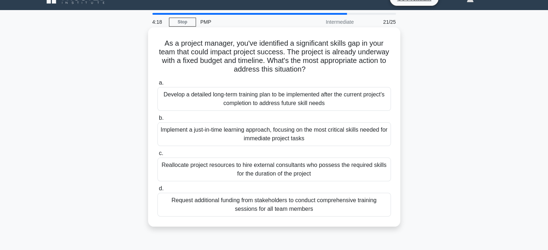
click at [294, 137] on div "Implement a just-in-time learning approach, focusing on the most critical skill…" at bounding box center [273, 134] width 233 height 24
click at [157, 121] on input "b. Implement a just-in-time learning approach, focusing on the most critical sk…" at bounding box center [157, 118] width 0 height 5
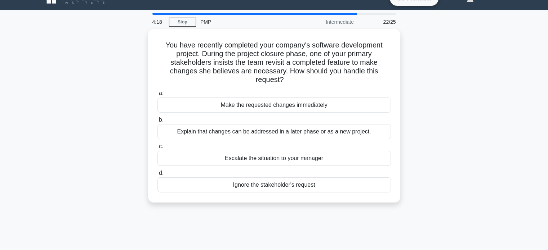
scroll to position [0, 0]
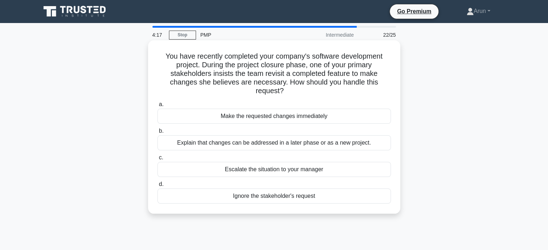
click at [307, 82] on h5 "You have recently completed your company's software development project. During…" at bounding box center [274, 74] width 235 height 44
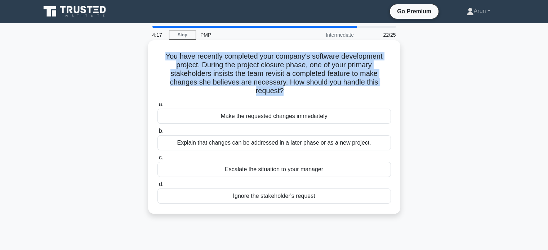
click at [307, 82] on h5 "You have recently completed your company's software development project. During…" at bounding box center [274, 74] width 235 height 44
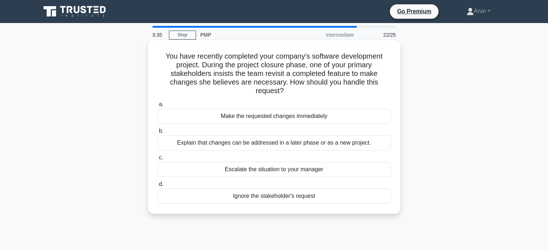
click at [269, 148] on div "Explain that changes can be addressed in a later phase or as a new project." at bounding box center [273, 142] width 233 height 15
click at [157, 134] on input "b. Explain that changes can be addressed in a later phase or as a new project." at bounding box center [157, 131] width 0 height 5
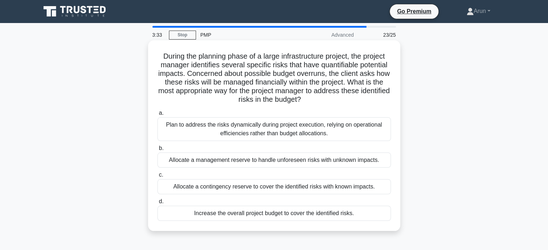
click at [302, 73] on h5 "During the planning phase of a large infrastructure project, the project manage…" at bounding box center [274, 78] width 235 height 53
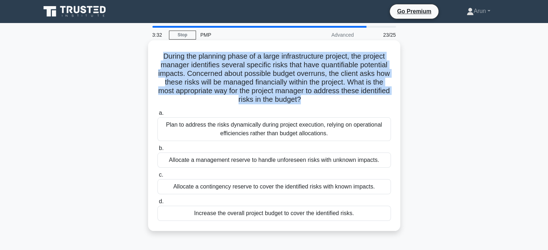
click at [302, 73] on h5 "During the planning phase of a large infrastructure project, the project manage…" at bounding box center [274, 78] width 235 height 53
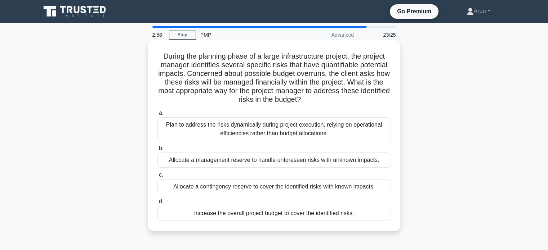
click at [325, 162] on div "Allocate a management reserve to handle unforeseen risks with unknown impacts." at bounding box center [273, 160] width 233 height 15
click at [157, 151] on input "b. Allocate a management reserve to handle unforeseen risks with unknown impact…" at bounding box center [157, 148] width 0 height 5
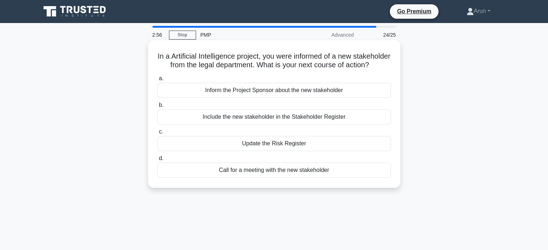
click at [344, 62] on h5 "In a Artificial Intelligence project, you were informed of a new stakeholder fr…" at bounding box center [274, 61] width 235 height 18
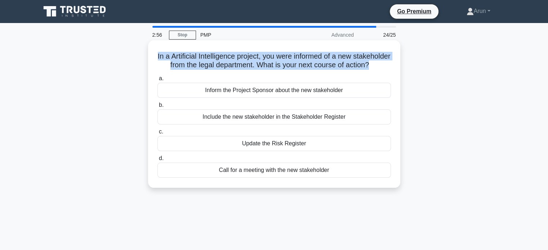
click at [344, 62] on h5 "In a Artificial Intelligence project, you were informed of a new stakeholder fr…" at bounding box center [274, 61] width 235 height 18
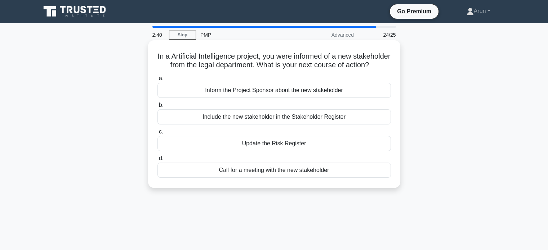
click at [317, 125] on div "Include the new stakeholder in the Stakeholder Register" at bounding box center [273, 117] width 233 height 15
click at [157, 108] on input "b. Include the new stakeholder in the Stakeholder Register" at bounding box center [157, 105] width 0 height 5
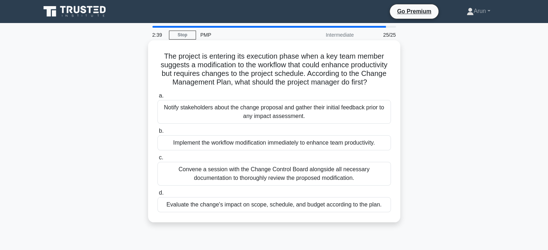
click at [306, 58] on h5 "The project is entering its execution phase when a key team member suggests a m…" at bounding box center [274, 69] width 235 height 35
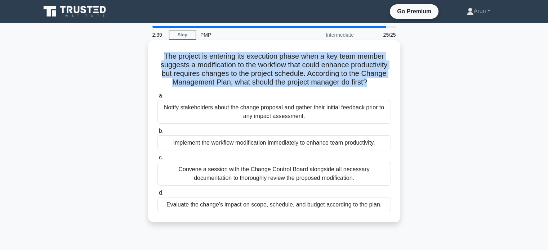
click at [306, 58] on h5 "The project is entering its execution phase when a key team member suggests a m…" at bounding box center [274, 69] width 235 height 35
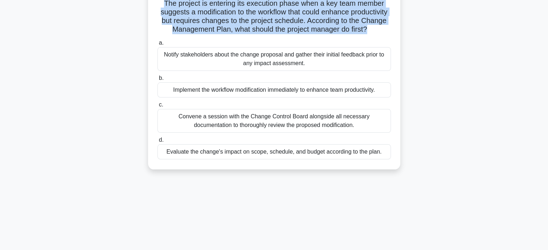
scroll to position [56, 0]
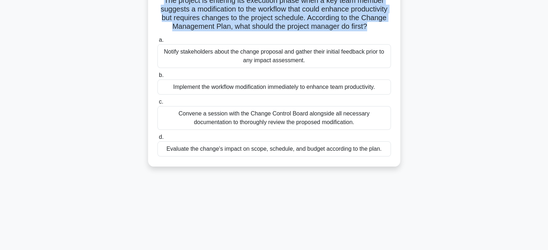
drag, startPoint x: 249, startPoint y: 157, endPoint x: 337, endPoint y: 160, distance: 88.3
click at [337, 157] on div "Evaluate the change's impact on scope, schedule, and budget according to the pl…" at bounding box center [273, 149] width 233 height 15
click at [157, 140] on input "d. Evaluate the change's impact on scope, schedule, and budget according to the…" at bounding box center [157, 137] width 0 height 5
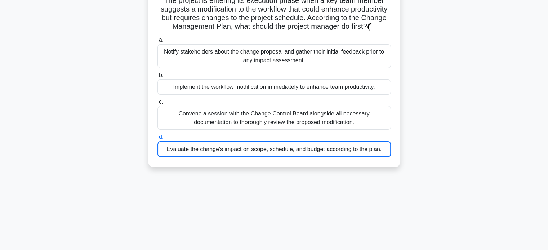
click at [337, 157] on div "Evaluate the change's impact on scope, schedule, and budget according to the pl…" at bounding box center [273, 150] width 233 height 16
click at [157, 140] on input "d. Evaluate the change's impact on scope, schedule, and budget according to the…" at bounding box center [157, 137] width 0 height 5
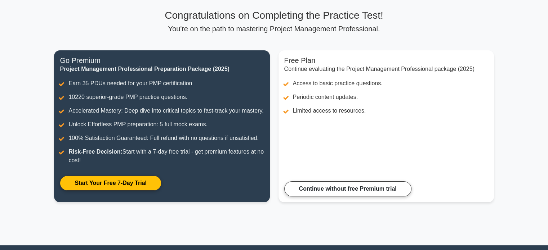
scroll to position [49, 0]
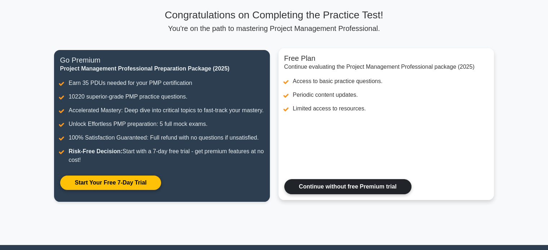
click at [344, 195] on link "Continue without free Premium trial" at bounding box center [347, 186] width 127 height 15
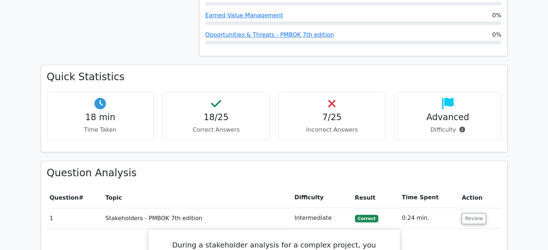
scroll to position [594, 0]
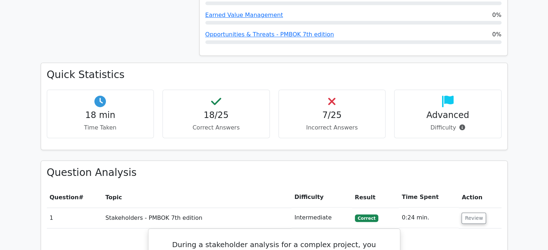
click at [336, 90] on div "7/25 Incorrect Answers" at bounding box center [331, 114] width 107 height 49
click at [332, 96] on icon at bounding box center [331, 102] width 7 height 12
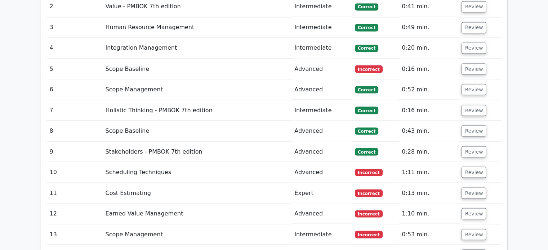
scroll to position [1308, 0]
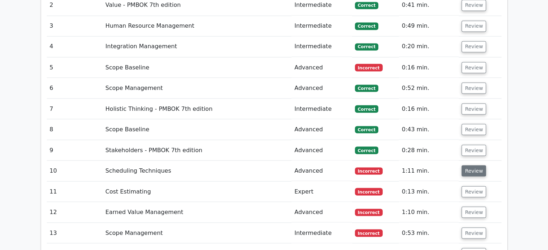
click at [466, 165] on button "Review" at bounding box center [473, 170] width 24 height 11
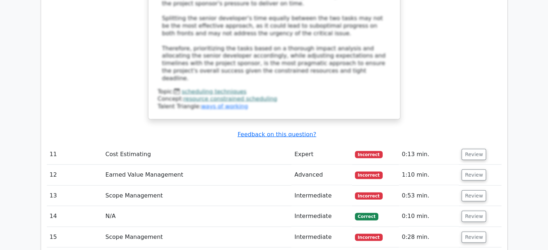
scroll to position [1951, 0]
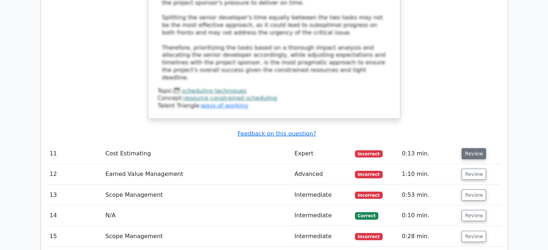
click at [468, 148] on button "Review" at bounding box center [473, 153] width 24 height 11
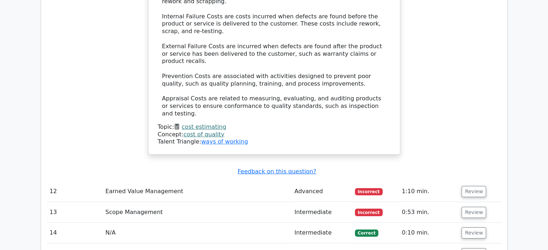
scroll to position [2295, 0]
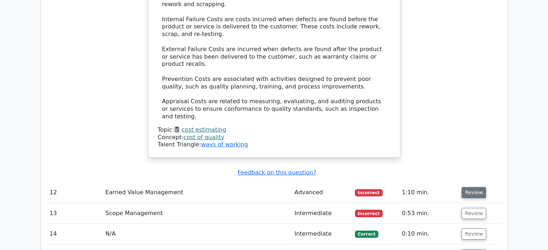
click at [473, 187] on button "Review" at bounding box center [473, 192] width 24 height 11
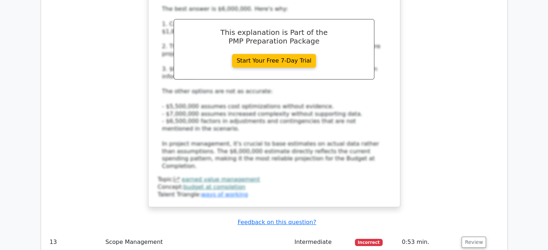
scroll to position [2676, 0]
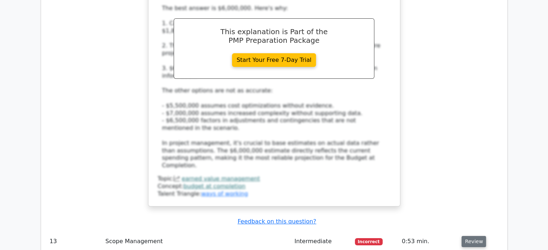
click at [480, 236] on button "Review" at bounding box center [473, 241] width 24 height 11
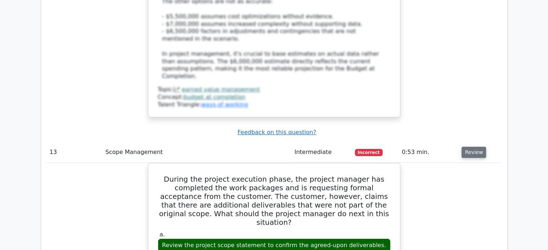
scroll to position [2765, 0]
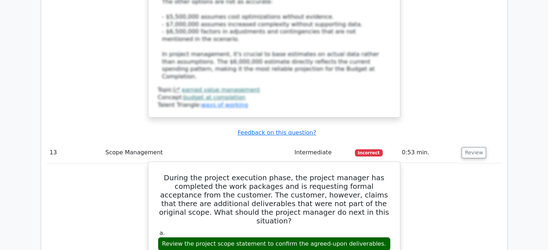
click at [321, 174] on h5 "During the project execution phase, the project manager has completed the work …" at bounding box center [274, 200] width 234 height 52
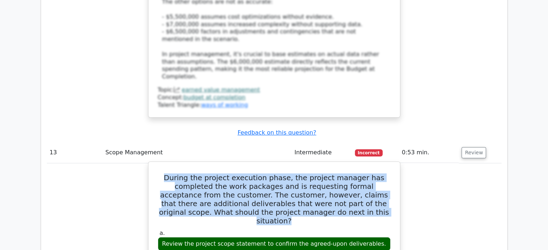
click at [321, 174] on h5 "During the project execution phase, the project manager has completed the work …" at bounding box center [274, 200] width 234 height 52
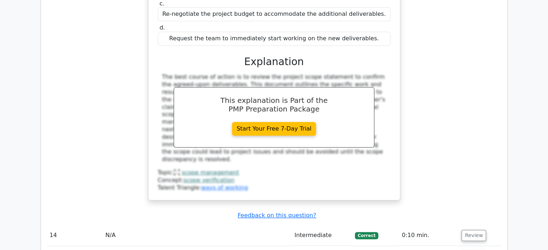
scroll to position [3043, 0]
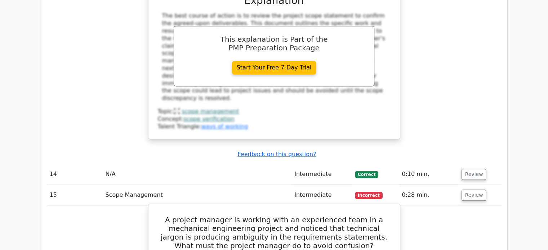
scroll to position [3118, 0]
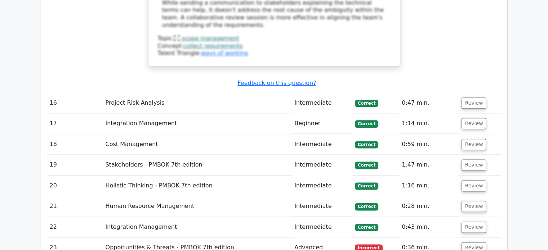
scroll to position [3589, 0]
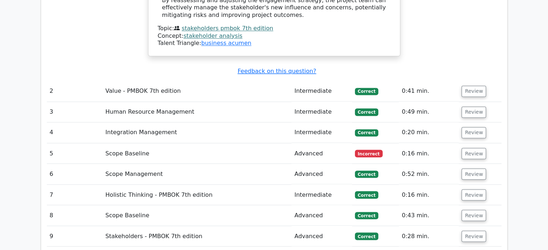
scroll to position [1222, 0]
click at [476, 148] on button "Review" at bounding box center [473, 153] width 24 height 11
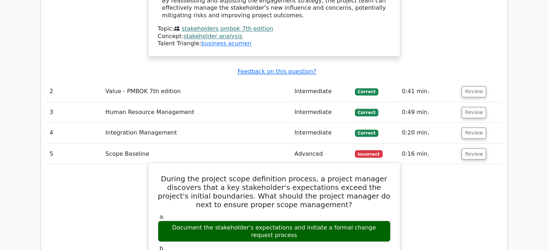
click at [293, 174] on h5 "During the project scope definition process, a project manager discovers that a…" at bounding box center [274, 191] width 234 height 35
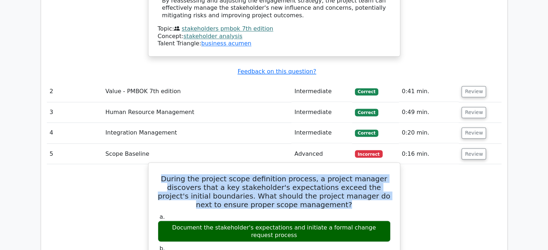
click at [293, 174] on h5 "During the project scope definition process, a project manager discovers that a…" at bounding box center [274, 191] width 234 height 35
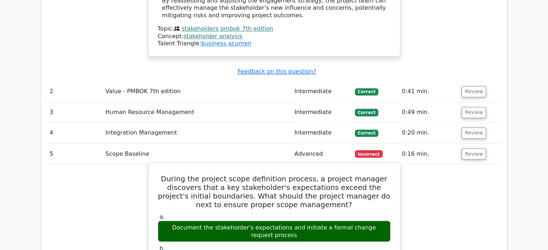
click at [275, 221] on div "Document the stakeholder's expectations and initiate a formal change request pr…" at bounding box center [274, 232] width 233 height 22
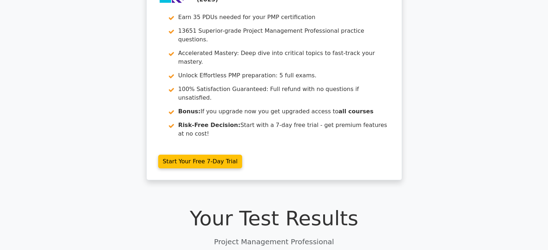
scroll to position [60, 0]
